Goal: Information Seeking & Learning: Learn about a topic

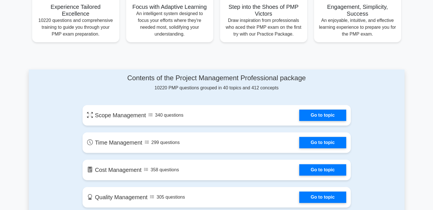
scroll to position [232, 0]
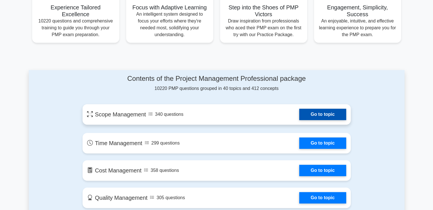
click at [308, 115] on link "Go to topic" at bounding box center [322, 114] width 47 height 11
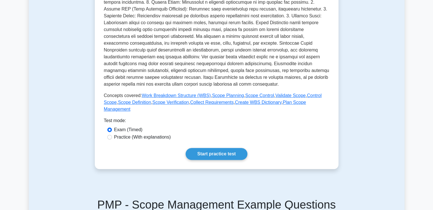
scroll to position [180, 0]
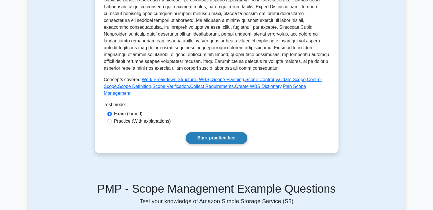
click at [214, 132] on link "Start practice test" at bounding box center [217, 138] width 62 height 12
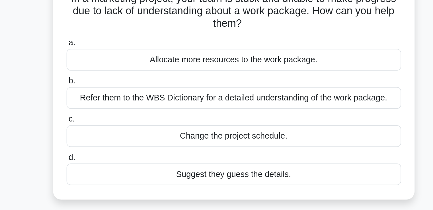
click at [158, 68] on label "a. Allocate more resources to the work package." at bounding box center [216, 74] width 185 height 19
click at [124, 68] on input "a. Allocate more resources to the work package." at bounding box center [124, 69] width 0 height 4
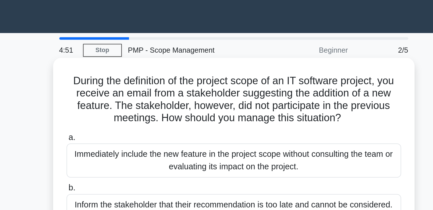
click at [135, 76] on label "a. Immediately include the new feature in the project scope without consulting …" at bounding box center [216, 85] width 185 height 26
click at [124, 76] on input "a. Immediately include the new feature in the project scope without consulting …" at bounding box center [124, 76] width 0 height 4
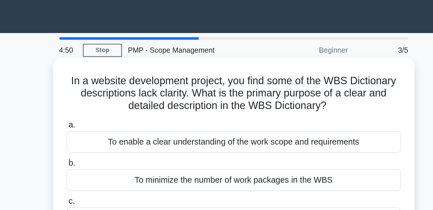
click at [132, 70] on label "a. To enable a clear understanding of the work scope and requirements" at bounding box center [216, 74] width 185 height 19
click at [124, 70] on input "a. To enable a clear understanding of the work scope and requirements" at bounding box center [124, 69] width 0 height 4
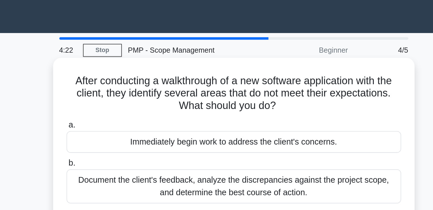
click at [141, 92] on label "b. Document the client's feedback, analyze the discrepancies against the projec…" at bounding box center [216, 100] width 185 height 26
click at [124, 92] on input "b. Document the client's feedback, analyze the discrepancies against the projec…" at bounding box center [124, 90] width 0 height 4
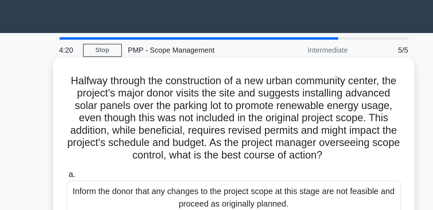
click at [143, 97] on div "Halfway through the construction of a new urban community center, the project's…" at bounding box center [216, 121] width 195 height 174
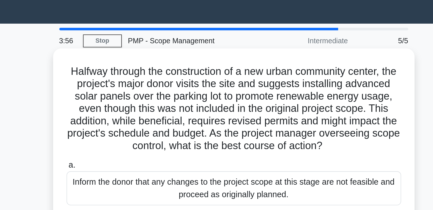
click at [228, 71] on h5 "Halfway through the construction of a new urban community center, the project's…" at bounding box center [217, 65] width 186 height 48
